Goal: Transaction & Acquisition: Purchase product/service

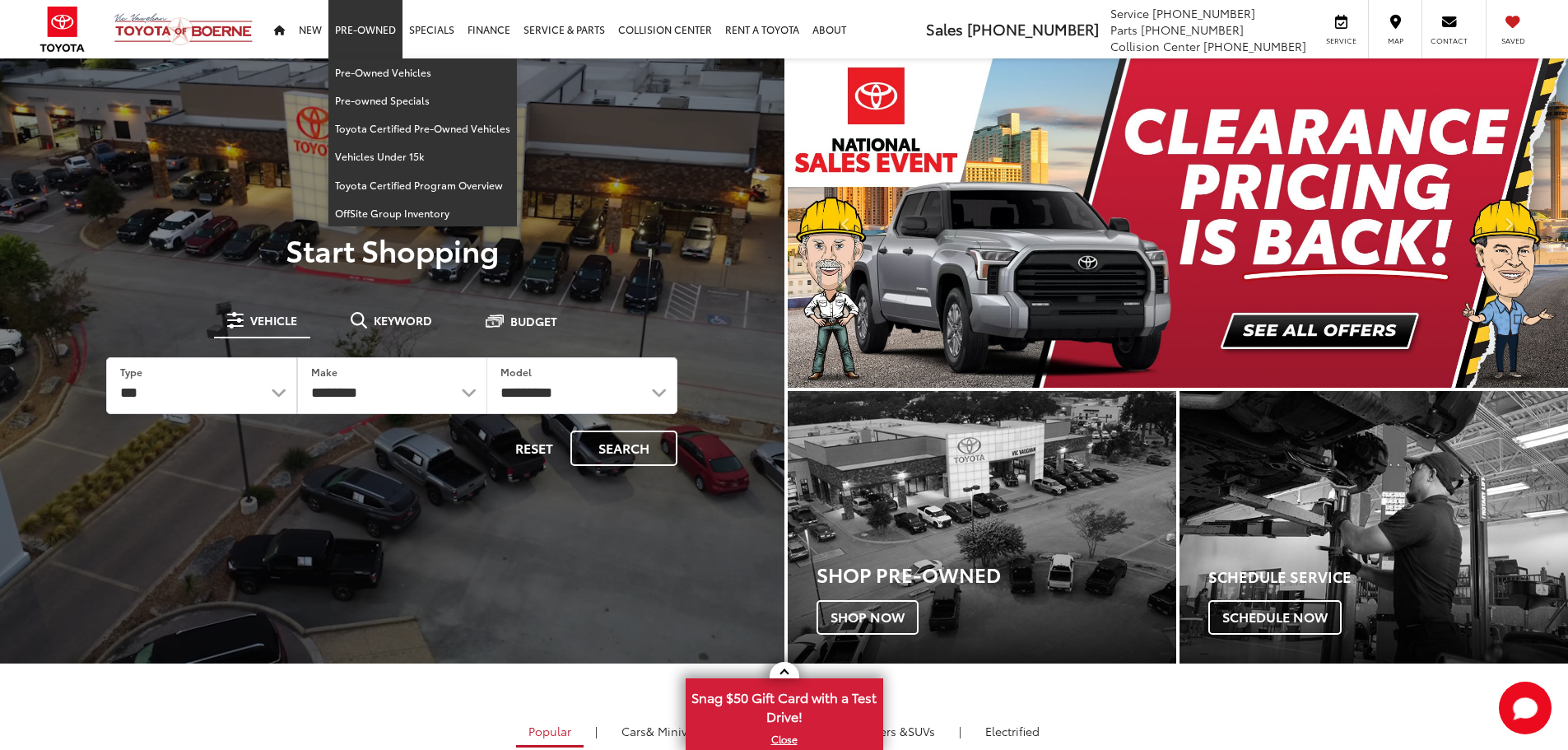
click at [372, 39] on link "Pre-Owned" at bounding box center [365, 29] width 74 height 59
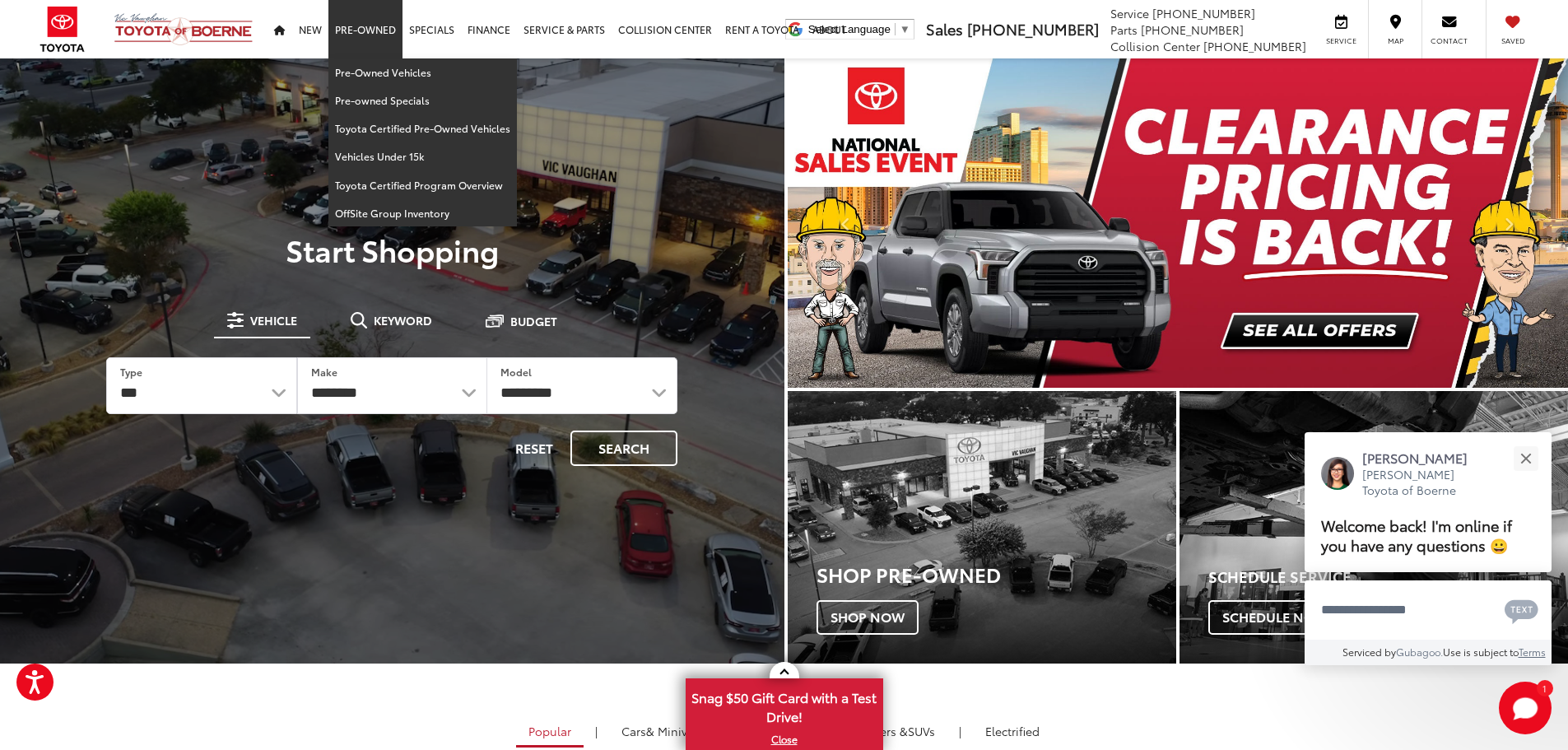
click at [368, 31] on link "Pre-Owned" at bounding box center [365, 29] width 74 height 59
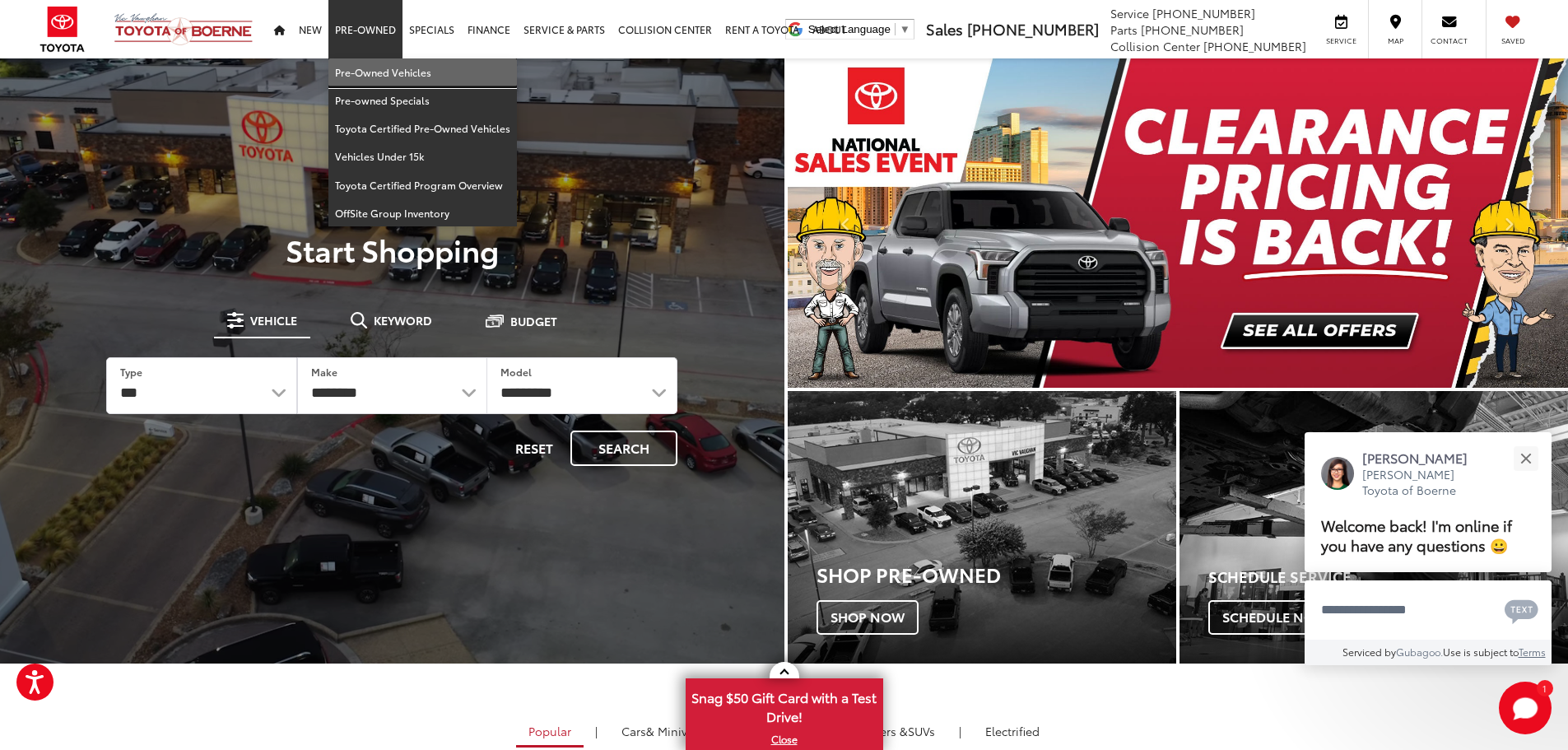
click at [369, 77] on link "Pre-Owned Vehicles" at bounding box center [422, 72] width 189 height 28
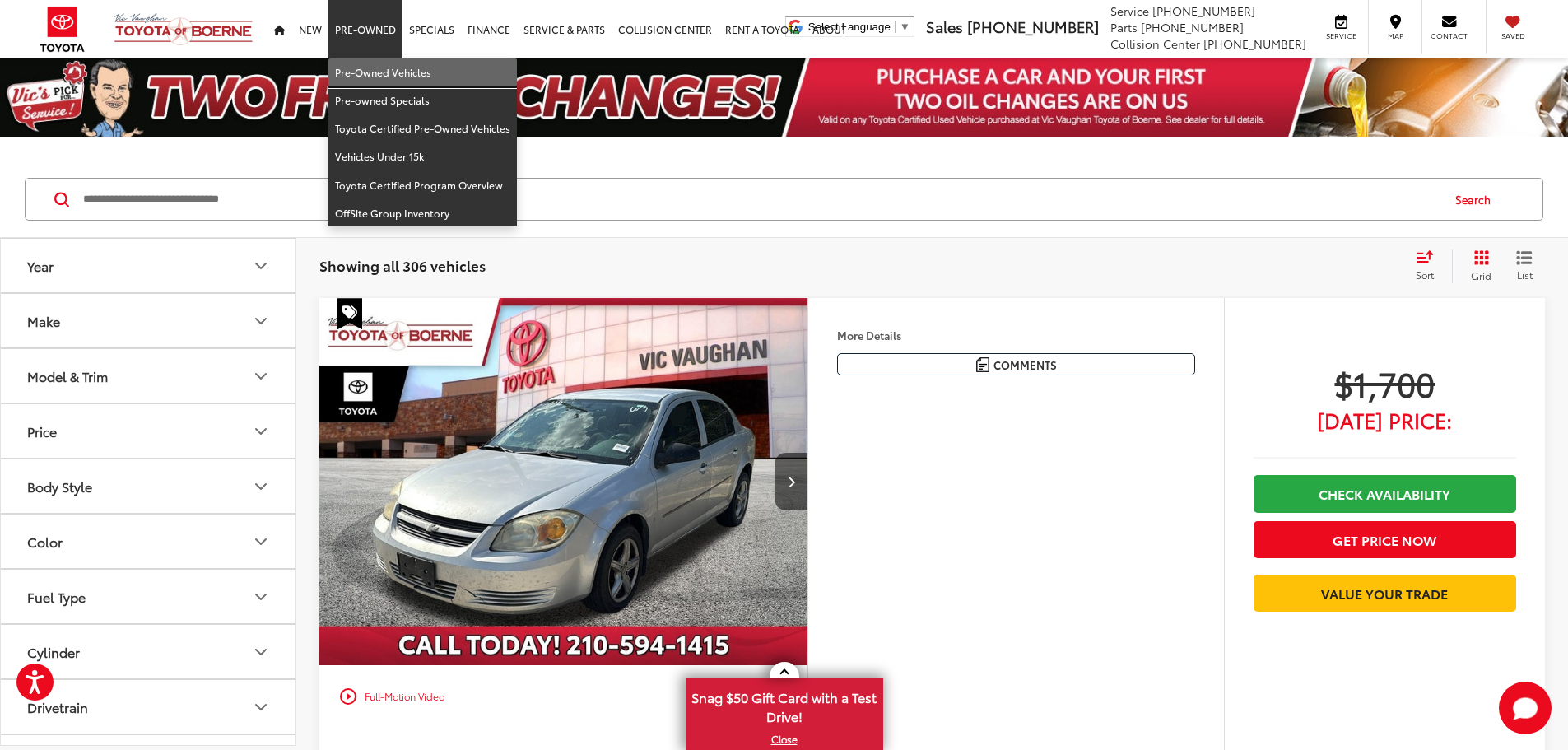
click at [380, 73] on link "Pre-Owned Vehicles" at bounding box center [422, 72] width 189 height 28
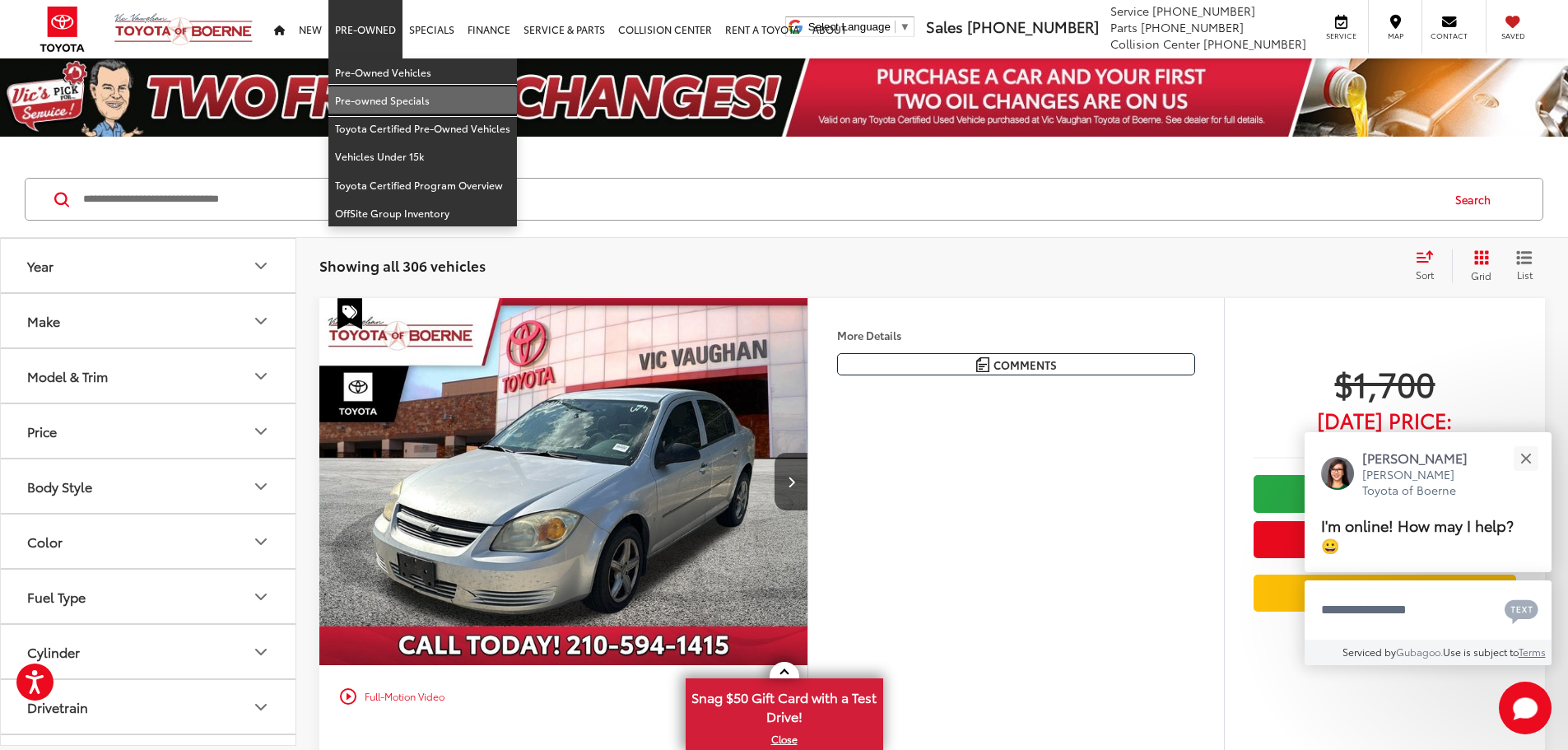
click at [379, 97] on link "Pre-owned Specials" at bounding box center [422, 100] width 189 height 28
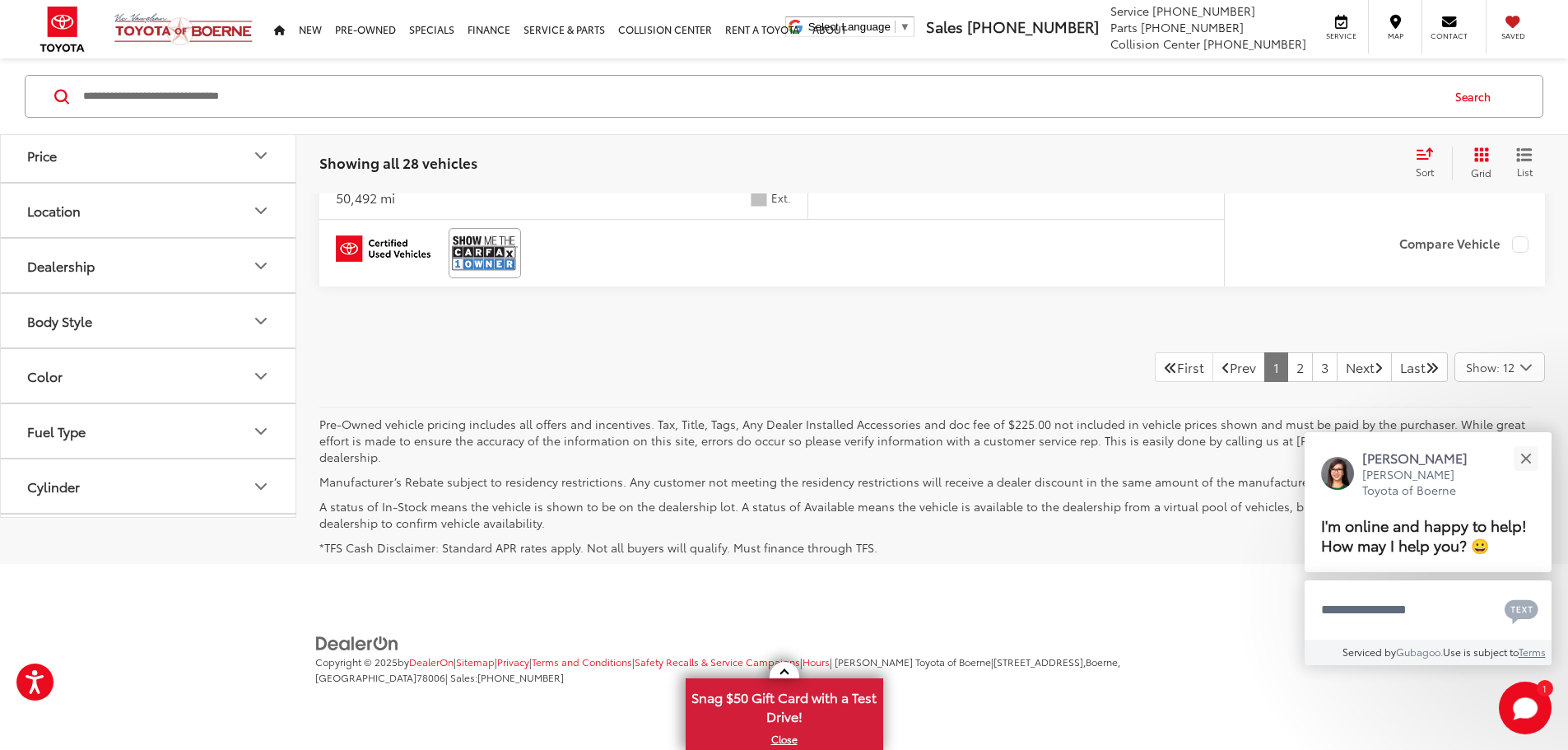
scroll to position [8881, 0]
click at [1524, 456] on div "Close" at bounding box center [1526, 458] width 11 height 11
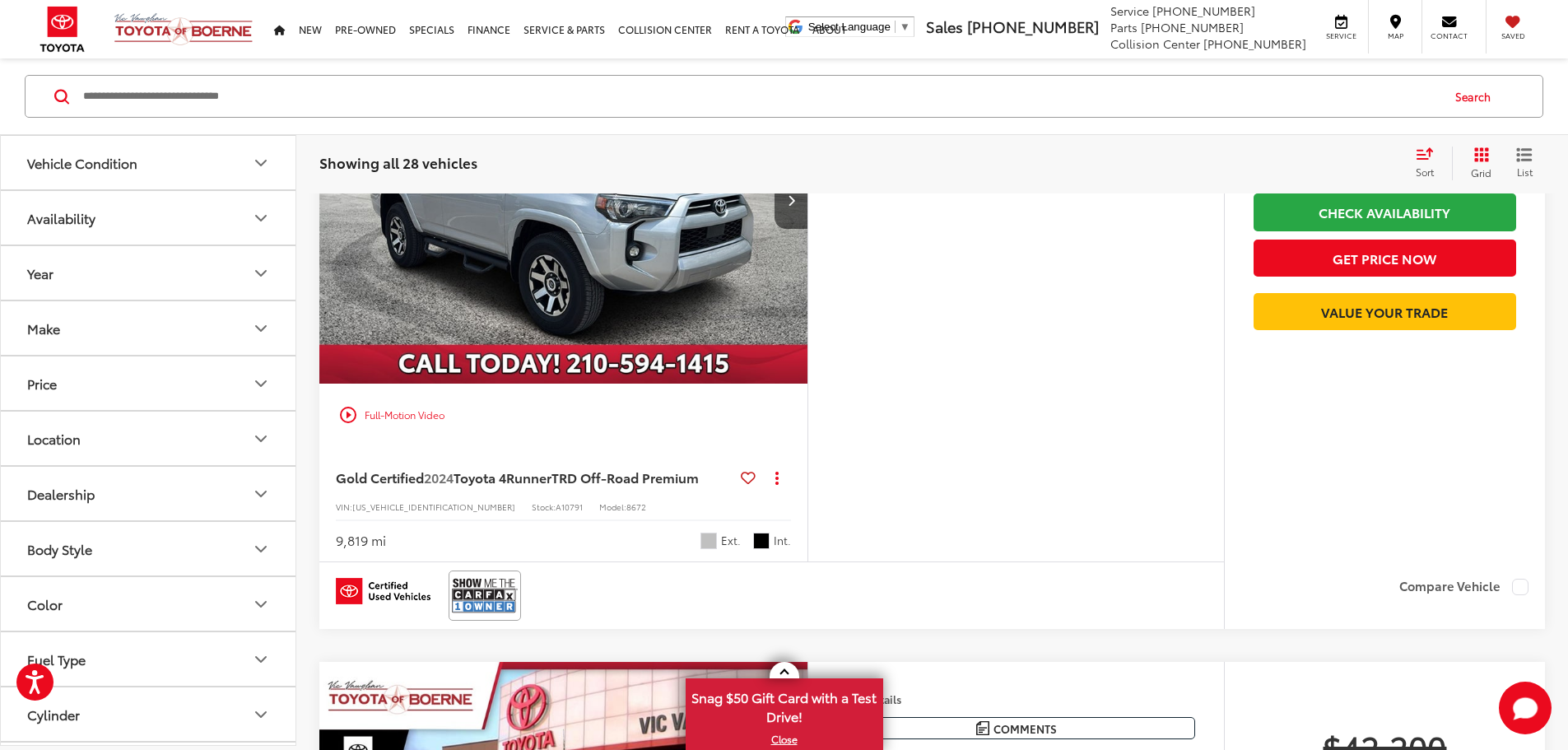
scroll to position [4600, 0]
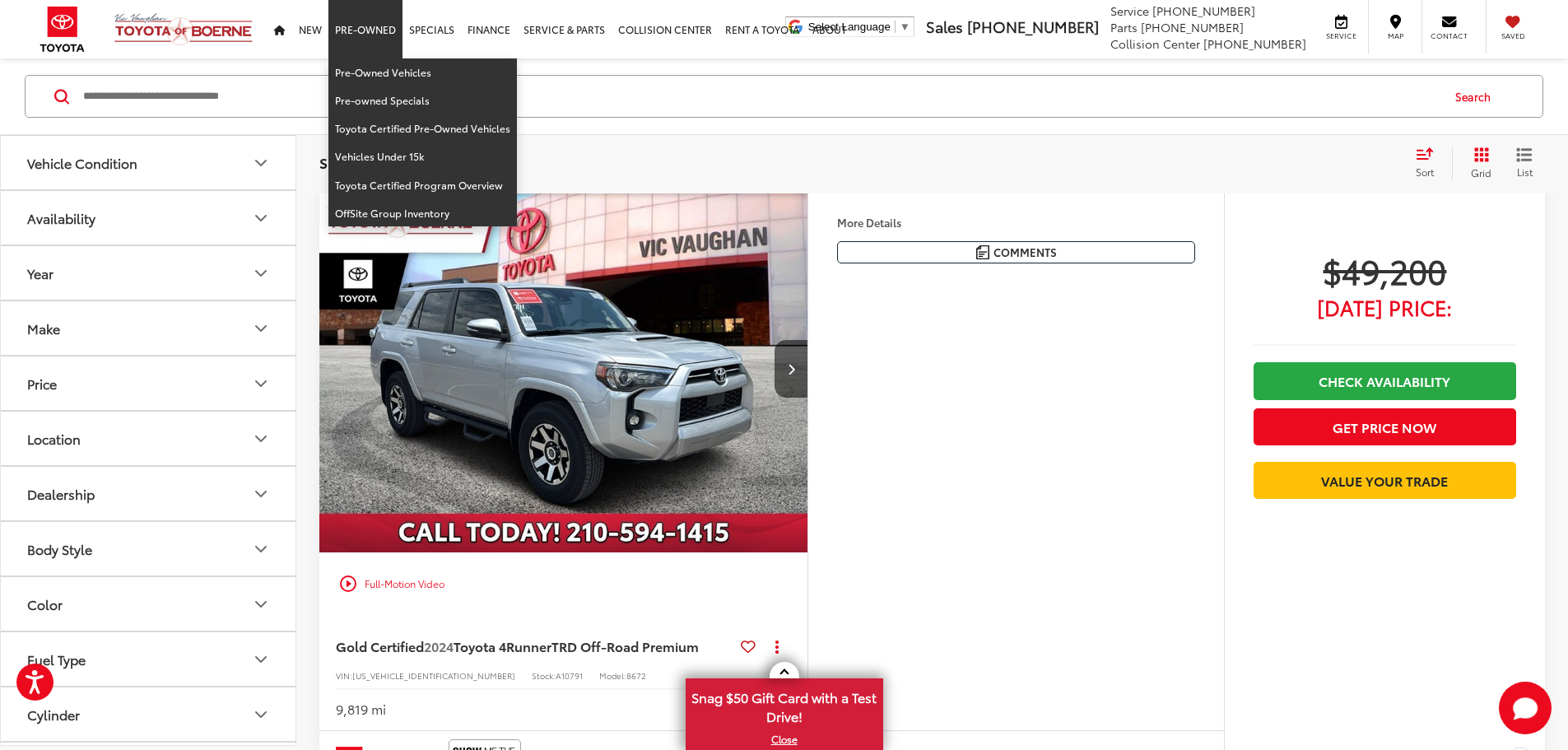
click at [361, 32] on link "Pre-Owned" at bounding box center [365, 29] width 74 height 59
click at [378, 70] on link "Pre-Owned Vehicles" at bounding box center [422, 72] width 189 height 28
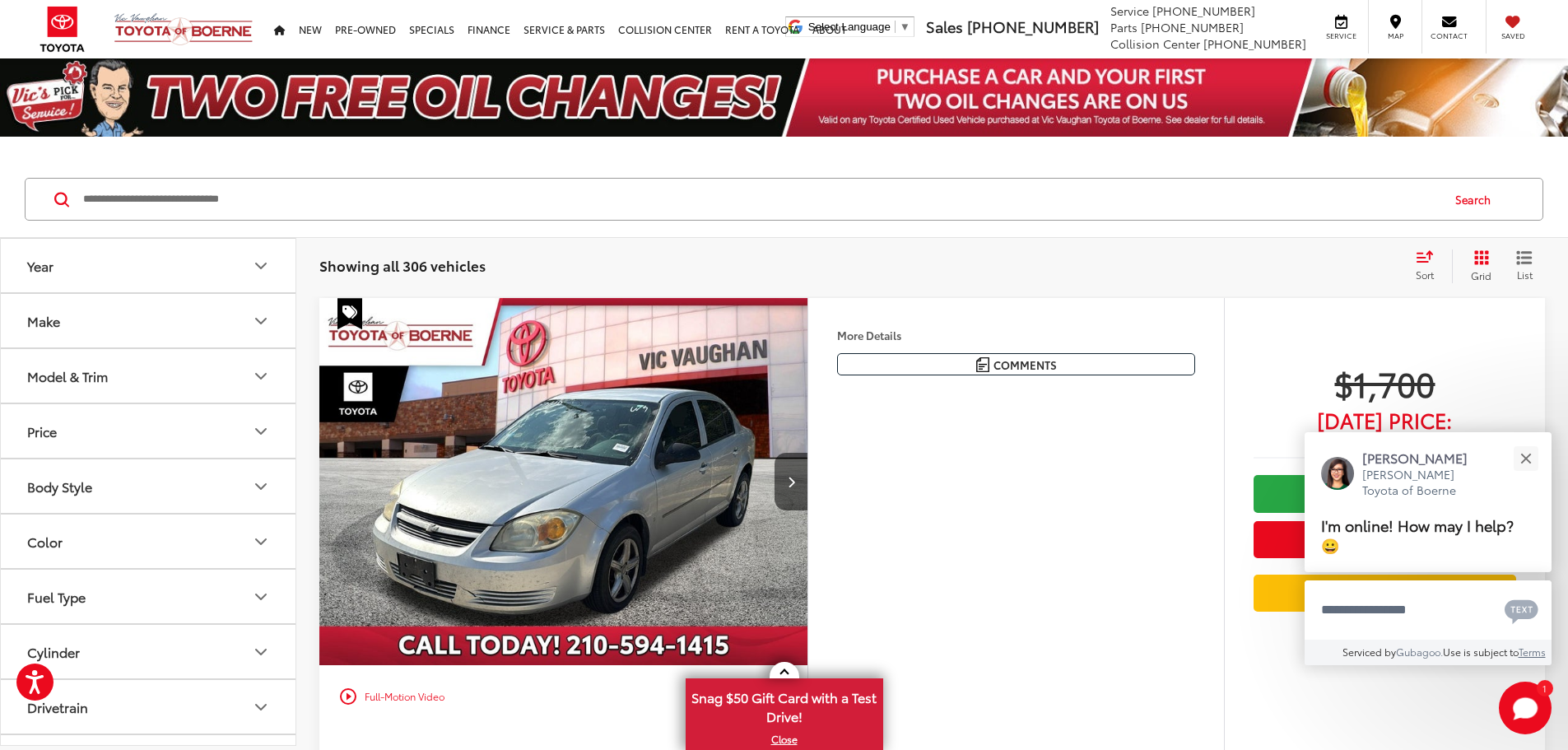
click at [224, 380] on button "Model & Trim" at bounding box center [149, 375] width 296 height 53
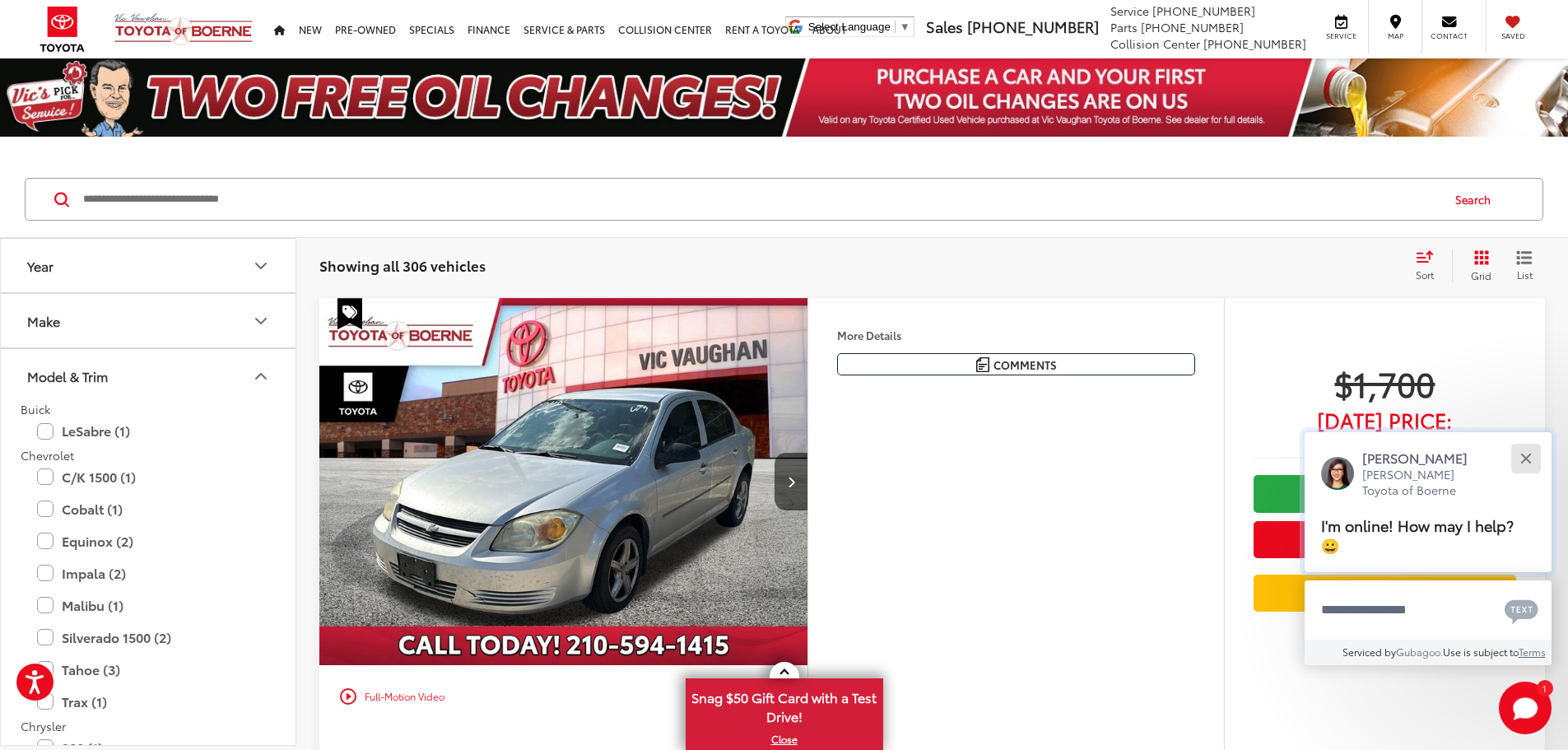
click at [1532, 457] on button "Close" at bounding box center [1525, 458] width 35 height 35
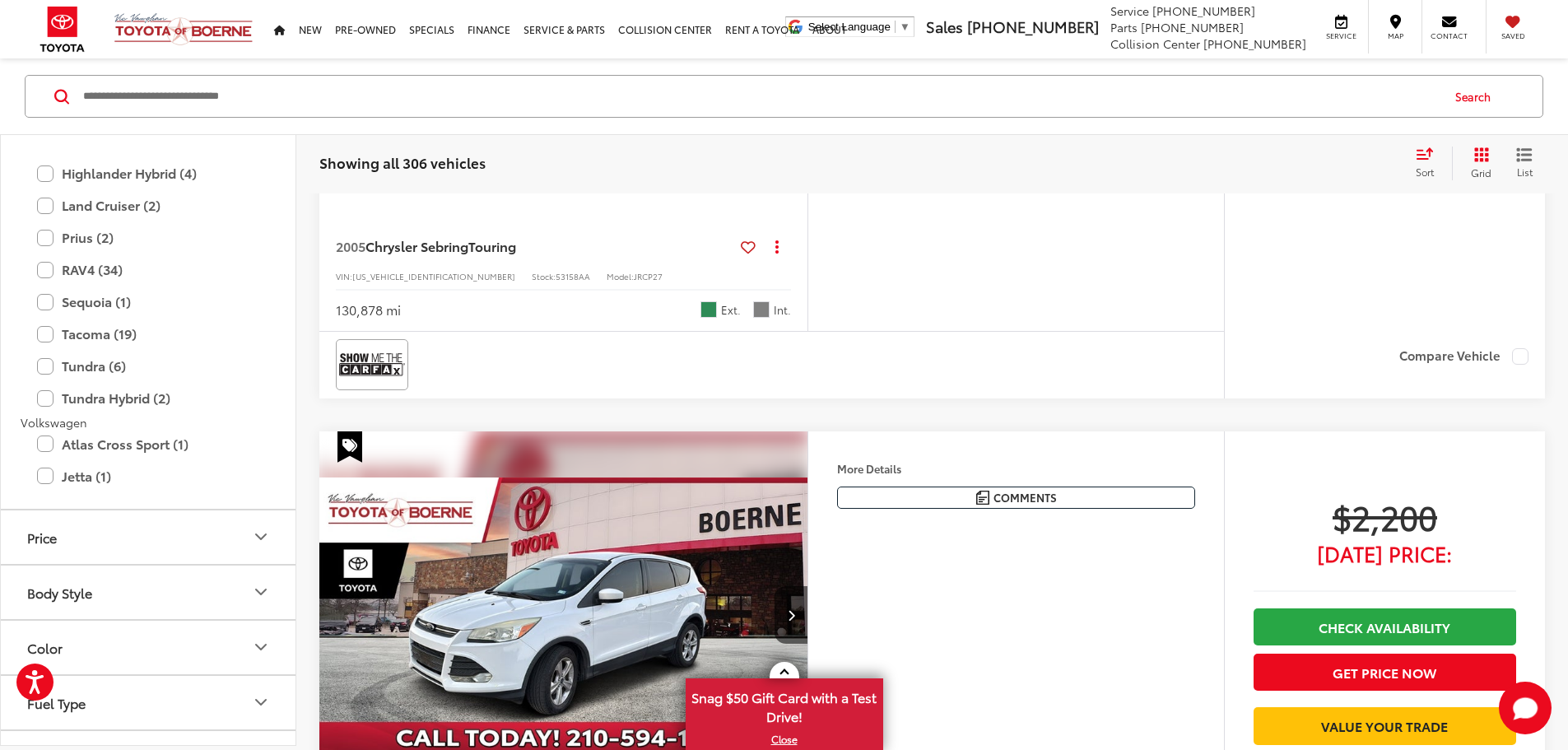
scroll to position [2748, 0]
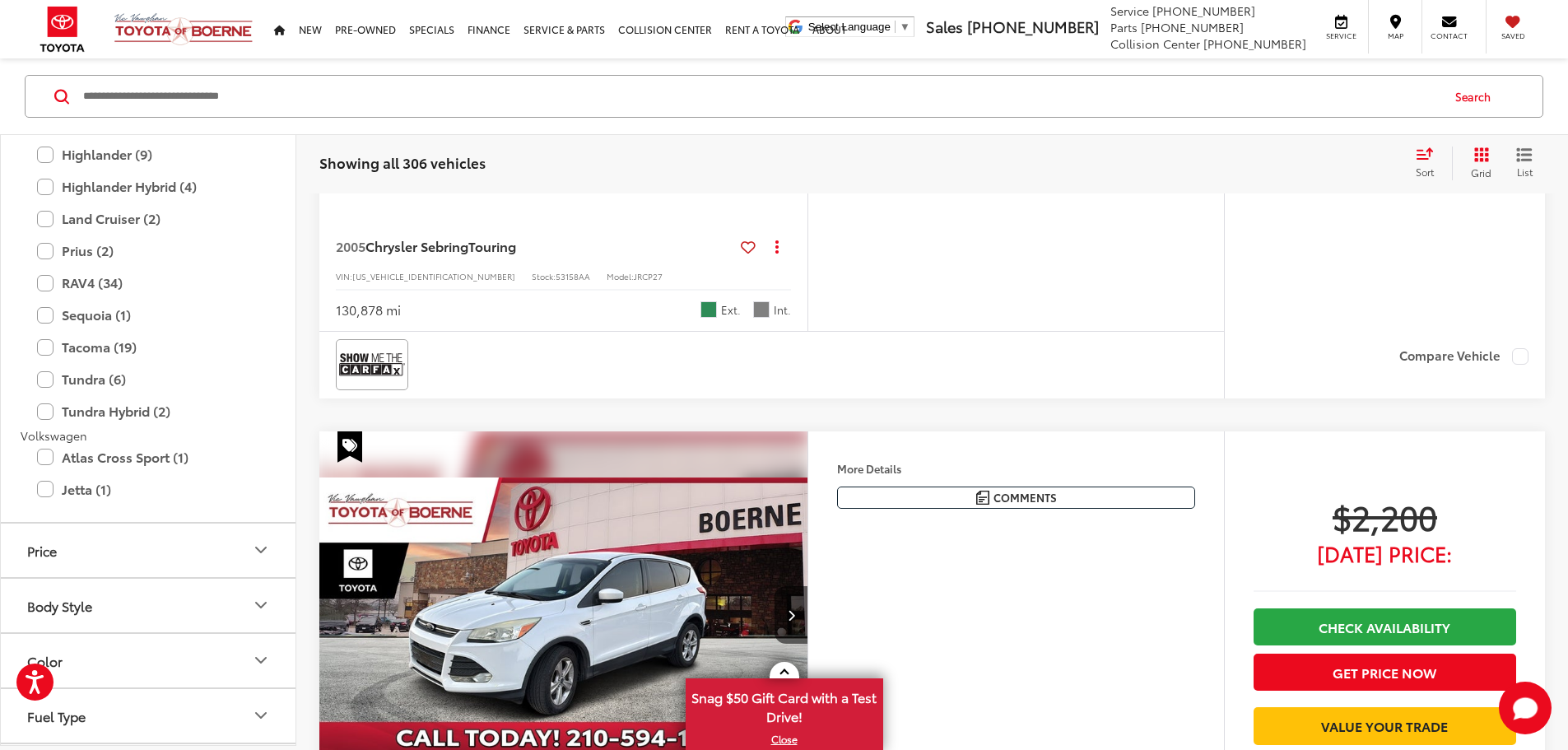
click at [265, 545] on icon "Price" at bounding box center [261, 550] width 20 height 20
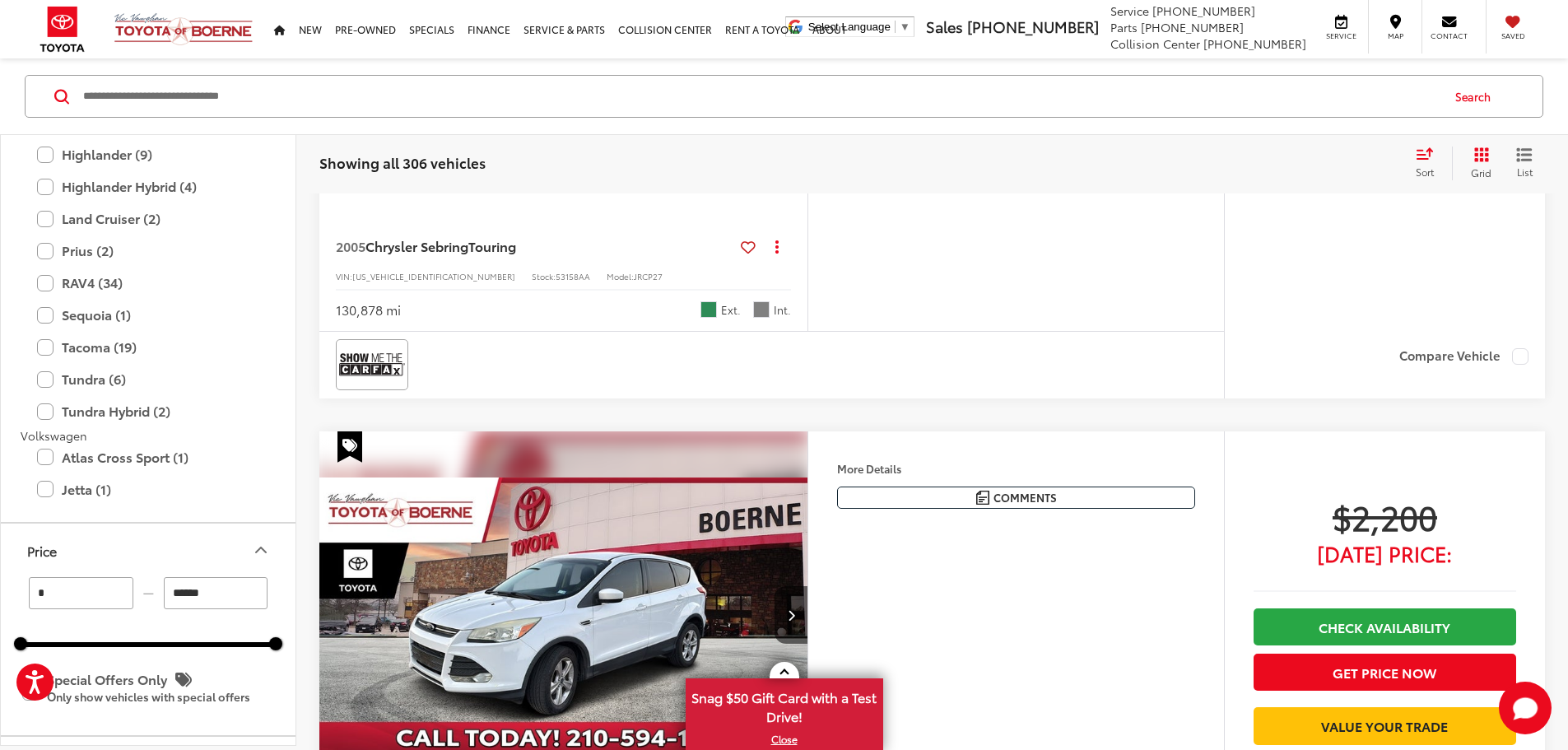
drag, startPoint x: 232, startPoint y: 588, endPoint x: 14, endPoint y: 597, distance: 218.2
click at [14, 597] on div "* — ****** 0 71000 Special Offers Only Only show vehicles with special offers" at bounding box center [148, 655] width 295 height 158
click at [1336, 336] on div "Track Price $2,200 Today's Price: Check Availability Get Price Now Value Your T…" at bounding box center [1384, 60] width 321 height 550
type input "******"
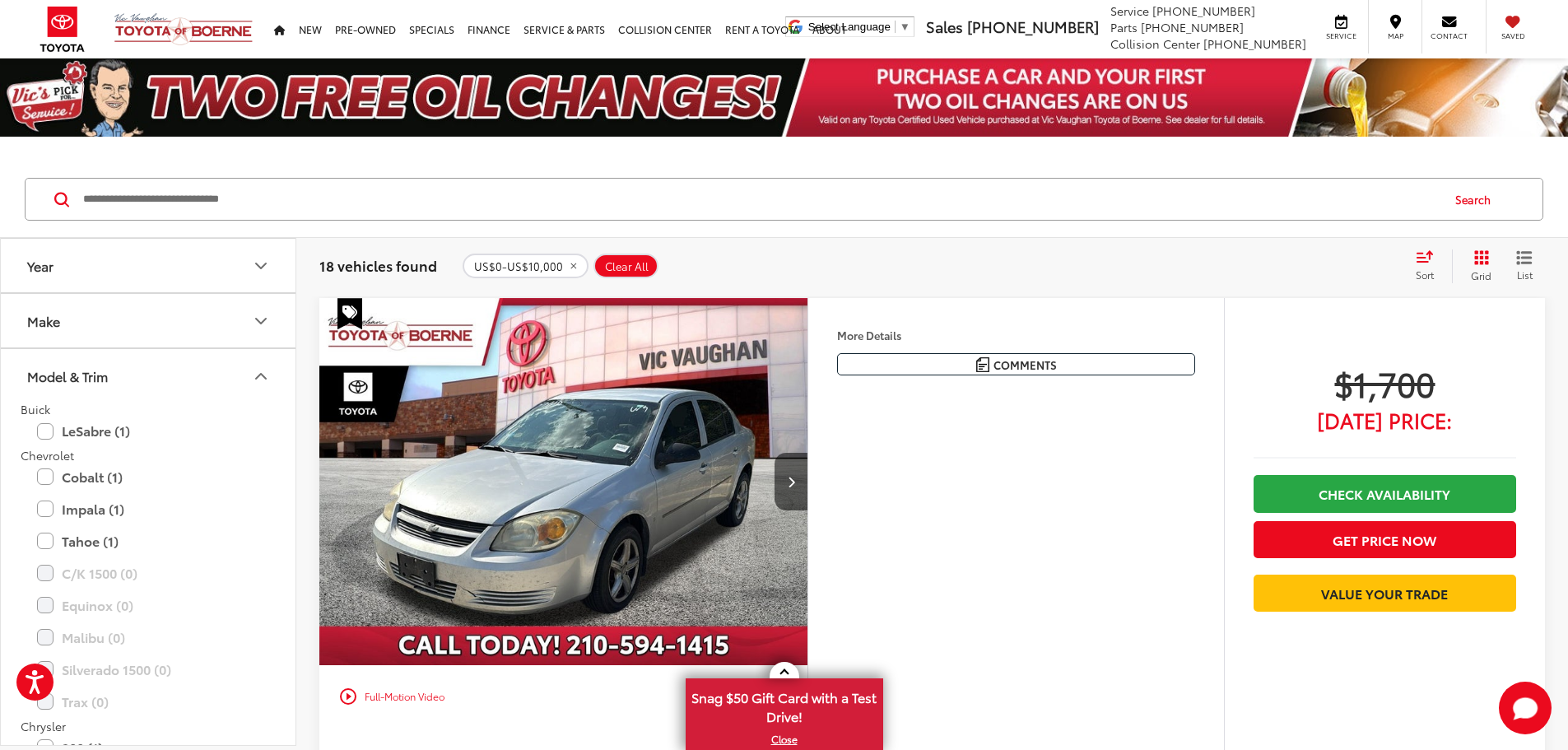
click at [1430, 257] on icon "Select sort value" at bounding box center [1425, 256] width 14 height 10
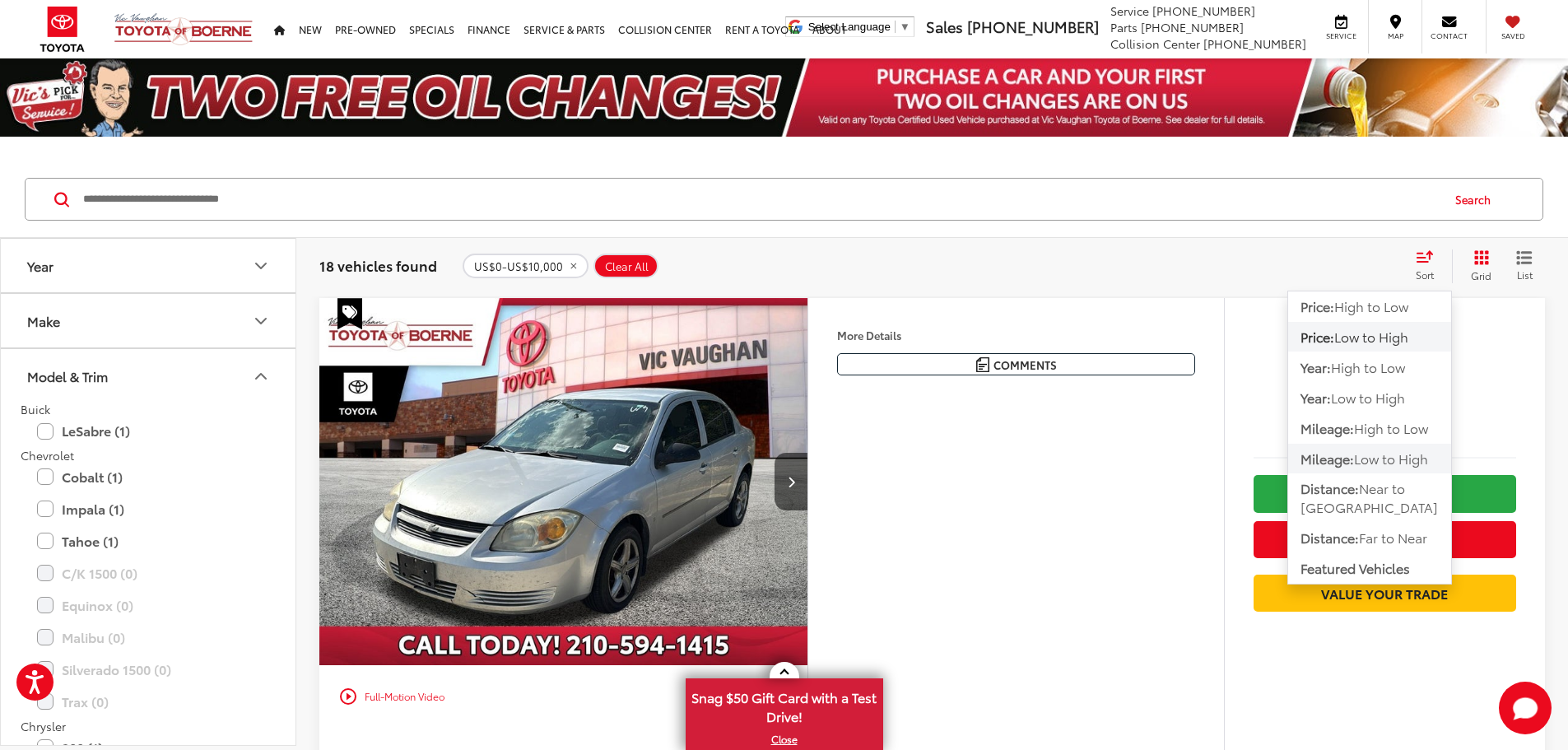
click at [1394, 455] on span "Low to High" at bounding box center [1391, 458] width 74 height 19
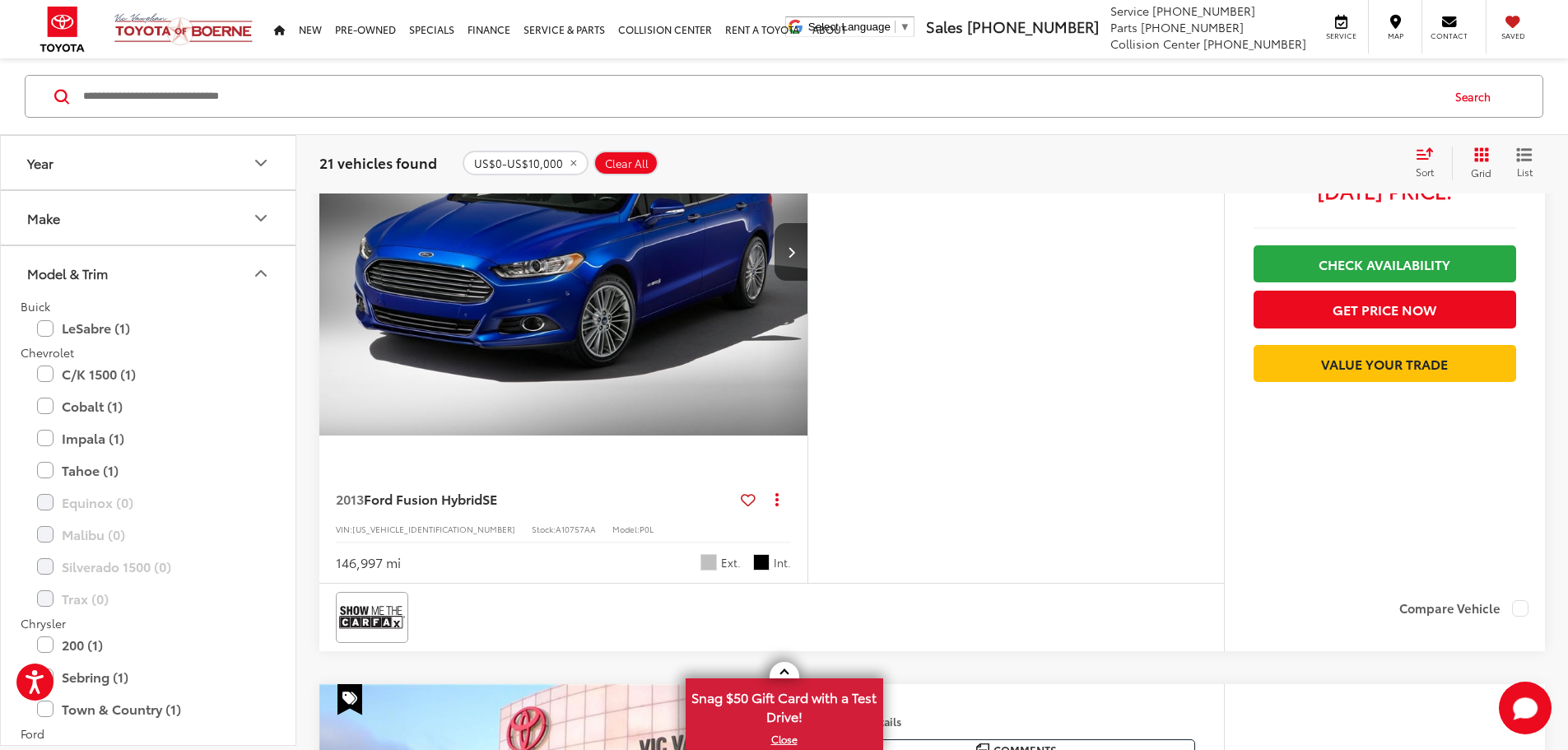
scroll to position [5598, 0]
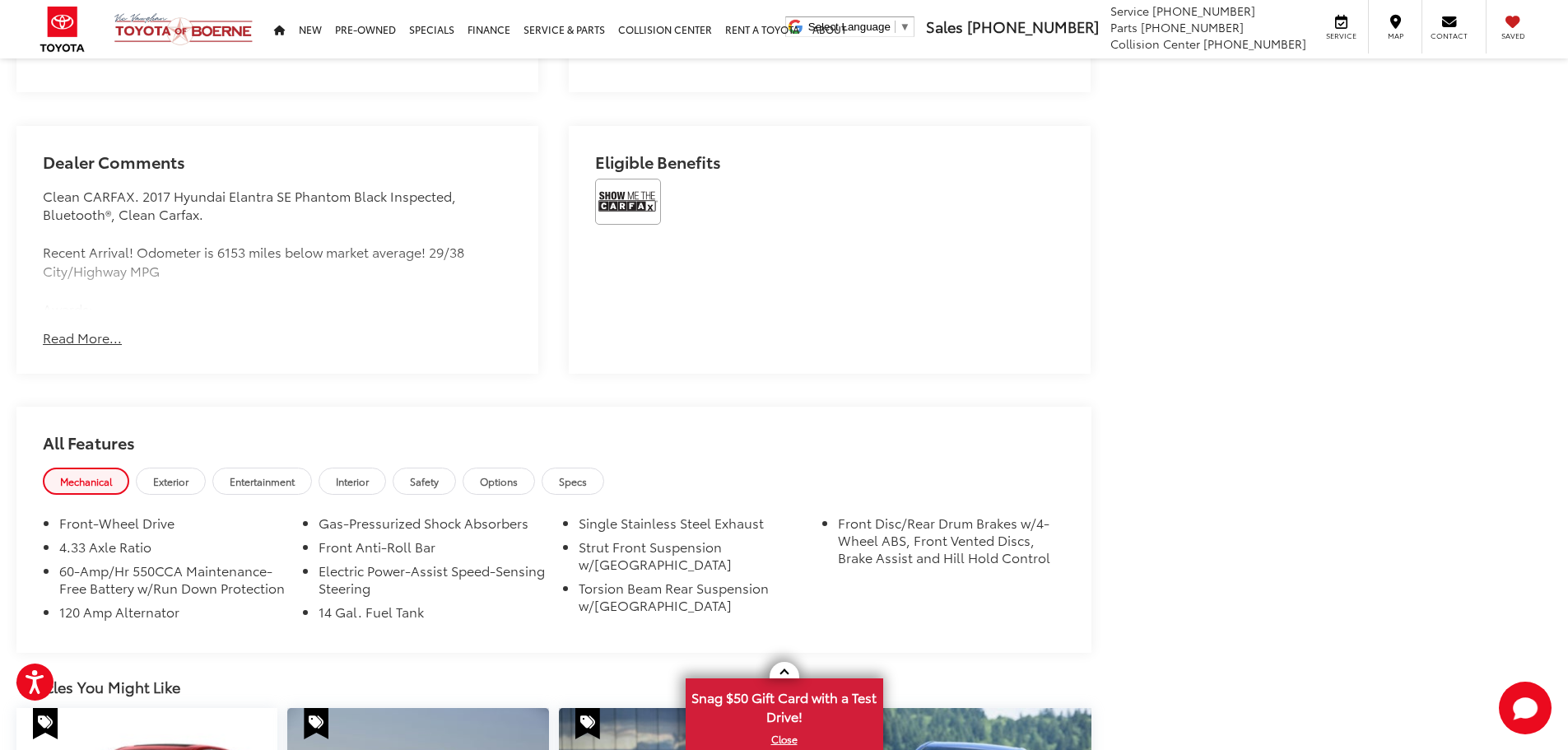
scroll to position [1153, 0]
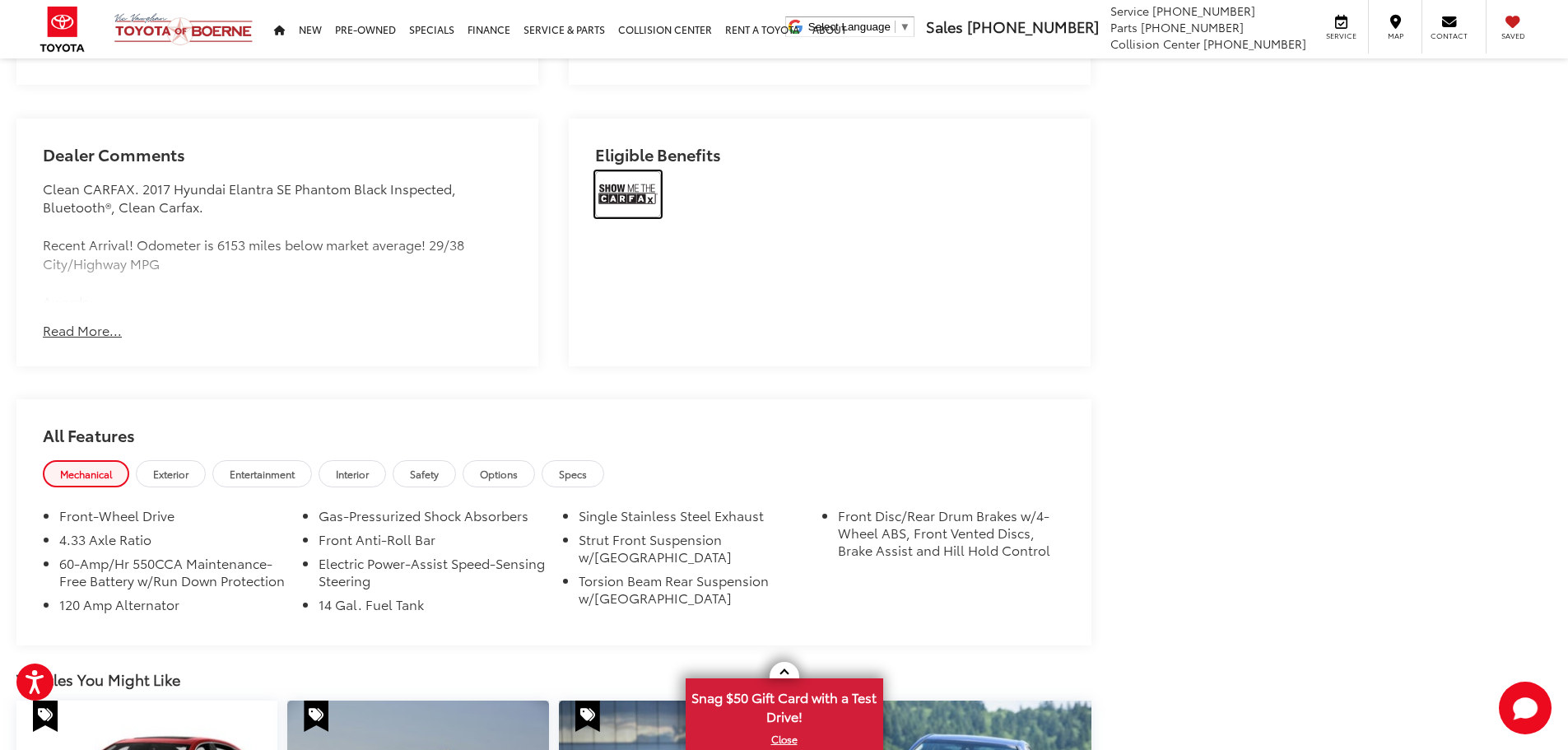
click at [607, 189] on img at bounding box center [628, 194] width 66 height 46
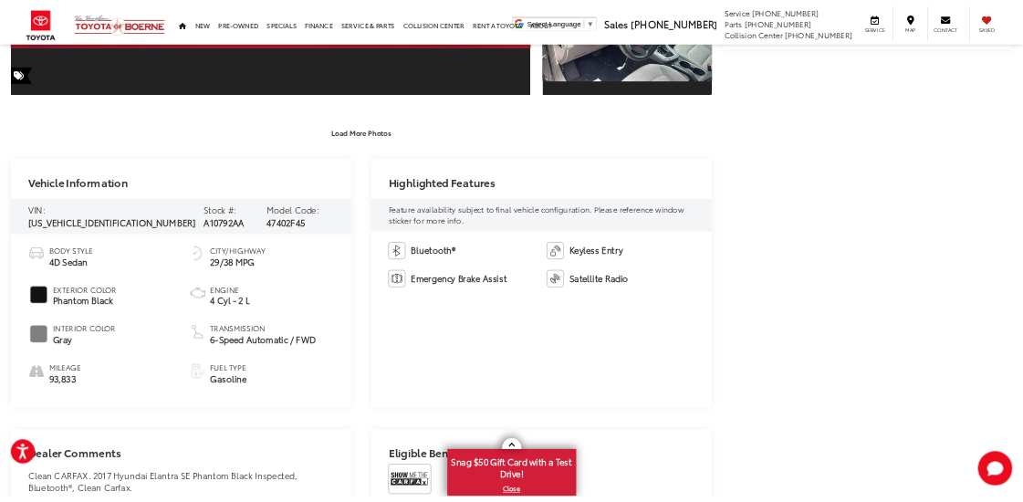
scroll to position [692, 0]
